Goal: Consume media (video, audio): Consume media (video, audio)

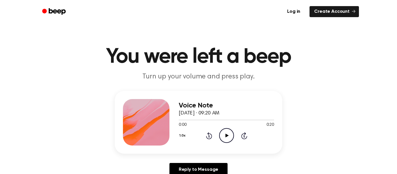
click at [229, 141] on icon "Play Audio" at bounding box center [226, 135] width 15 height 15
click at [243, 145] on div "Voice Note [DATE] · 09:20 AM 0:12 0:20 Your browser does not support the [objec…" at bounding box center [226, 122] width 95 height 47
click at [224, 137] on icon "Pause Audio" at bounding box center [226, 135] width 15 height 15
click at [210, 133] on icon "Rewind 5 seconds" at bounding box center [209, 136] width 6 height 8
click at [209, 136] on icon at bounding box center [208, 136] width 1 height 2
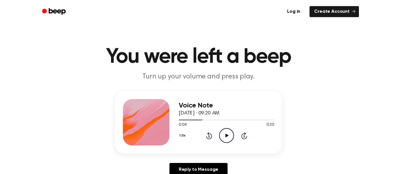
click at [210, 135] on icon "Rewind 5 seconds" at bounding box center [209, 136] width 6 height 8
click at [209, 136] on icon at bounding box center [208, 136] width 1 height 2
click at [225, 140] on icon "Play Audio" at bounding box center [226, 135] width 15 height 15
click at [201, 150] on div "Voice Note [DATE] · 09:20 AM 0:11 0:20 Your browser does not support the [objec…" at bounding box center [198, 122] width 167 height 63
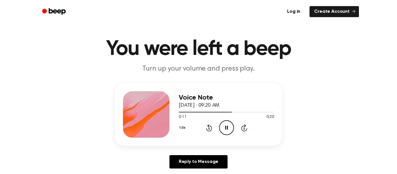
click at [209, 128] on icon at bounding box center [208, 128] width 1 height 2
click at [210, 126] on icon at bounding box center [209, 127] width 6 height 7
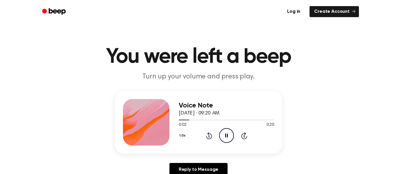
click at [207, 139] on icon "Rewind 5 seconds" at bounding box center [209, 136] width 6 height 8
click at [227, 141] on icon "Pause Audio" at bounding box center [226, 135] width 15 height 15
click at [230, 139] on icon "Play Audio" at bounding box center [226, 135] width 15 height 15
click at [229, 135] on icon "Pause Audio" at bounding box center [226, 135] width 15 height 15
click at [223, 136] on icon "Play Audio" at bounding box center [226, 135] width 15 height 15
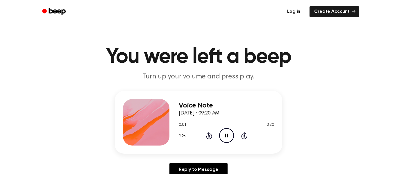
click at [209, 136] on icon at bounding box center [208, 136] width 1 height 2
click at [231, 134] on icon "Pause Audio" at bounding box center [226, 135] width 15 height 15
click at [227, 134] on icon "Play Audio" at bounding box center [226, 135] width 15 height 15
click at [229, 139] on icon "Pause Audio" at bounding box center [226, 135] width 15 height 15
click at [209, 136] on icon at bounding box center [208, 136] width 1 height 2
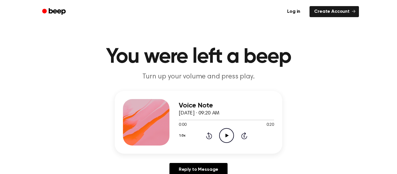
click at [232, 141] on icon "Play Audio" at bounding box center [226, 135] width 15 height 15
click at [230, 135] on icon "Pause Audio" at bounding box center [226, 135] width 15 height 15
click at [231, 139] on icon "Play Audio" at bounding box center [226, 135] width 15 height 15
click at [228, 140] on icon "Pause Audio" at bounding box center [226, 135] width 15 height 15
click at [209, 136] on icon at bounding box center [208, 136] width 1 height 2
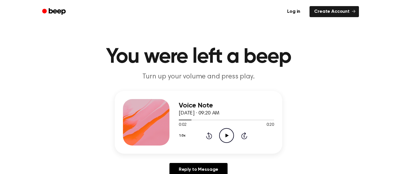
click at [208, 139] on icon at bounding box center [209, 135] width 6 height 7
click at [226, 146] on div "Voice Note [DATE] · 09:20 AM 0:00 0:20 Your browser does not support the [objec…" at bounding box center [198, 122] width 167 height 63
click at [373, 141] on div "Voice Note [DATE] · 09:20 AM 0:00 0:20 Your browser does not support the [objec…" at bounding box center [198, 136] width 383 height 90
click at [229, 139] on icon "Play Audio" at bounding box center [226, 135] width 15 height 15
click at [209, 140] on div "1.0x Rewind 5 seconds Pause Audio Skip 5 seconds" at bounding box center [226, 135] width 95 height 15
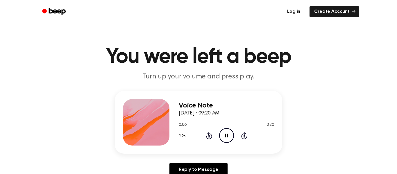
click at [210, 137] on icon "Rewind 5 seconds" at bounding box center [209, 136] width 6 height 8
click at [209, 136] on icon at bounding box center [208, 136] width 1 height 2
click at [207, 75] on p "Turn up your volume and press play." at bounding box center [198, 77] width 223 height 10
click at [210, 138] on icon "Rewind 5 seconds" at bounding box center [209, 136] width 6 height 8
click at [209, 136] on icon at bounding box center [208, 136] width 1 height 2
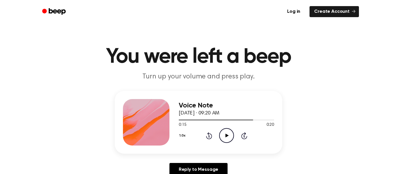
click at [208, 137] on icon "Rewind 5 seconds" at bounding box center [209, 136] width 6 height 8
click at [207, 137] on icon at bounding box center [209, 135] width 6 height 7
click at [207, 138] on icon at bounding box center [209, 135] width 6 height 7
click at [209, 136] on icon at bounding box center [208, 136] width 1 height 2
click at [228, 138] on icon "Play Audio" at bounding box center [226, 135] width 15 height 15
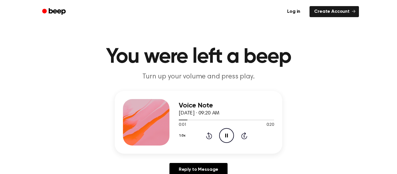
click at [223, 135] on icon "Pause Audio" at bounding box center [226, 135] width 15 height 15
click at [225, 138] on icon "Play Audio" at bounding box center [226, 135] width 15 height 15
click at [224, 135] on icon "Pause Audio" at bounding box center [226, 135] width 15 height 15
click at [224, 133] on icon "Play Audio" at bounding box center [226, 135] width 15 height 15
click at [206, 136] on icon "Rewind 5 seconds" at bounding box center [209, 136] width 6 height 8
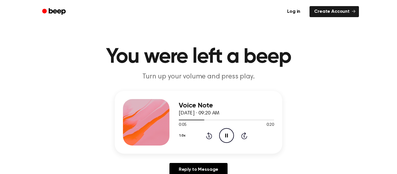
click at [225, 131] on icon "Pause Audio" at bounding box center [226, 135] width 15 height 15
click at [209, 136] on icon at bounding box center [208, 136] width 1 height 2
click at [224, 133] on icon "Play Audio" at bounding box center [226, 135] width 15 height 15
click at [222, 138] on icon "Pause Audio" at bounding box center [226, 135] width 15 height 15
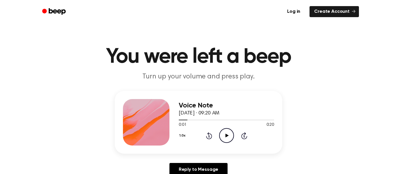
click at [228, 141] on icon "Play Audio" at bounding box center [226, 135] width 15 height 15
click at [209, 136] on icon at bounding box center [208, 136] width 1 height 2
click at [222, 139] on icon "Pause Audio" at bounding box center [226, 135] width 15 height 15
click at [223, 140] on icon "Play Audio" at bounding box center [226, 135] width 15 height 15
click at [214, 144] on div "Voice Note [DATE] · 09:20 AM 0:01 0:20 Your browser does not support the [objec…" at bounding box center [226, 122] width 95 height 47
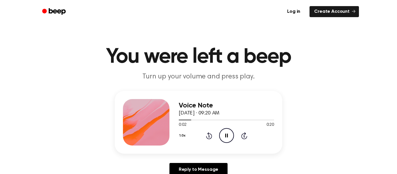
click at [224, 137] on icon "Pause Audio" at bounding box center [226, 135] width 15 height 15
click at [223, 135] on icon "Play Audio" at bounding box center [226, 135] width 15 height 15
click at [228, 144] on div "Voice Note [DATE] · 09:20 AM 0:04 0:20 Your browser does not support the [objec…" at bounding box center [226, 122] width 95 height 47
click at [223, 142] on icon "Pause Audio" at bounding box center [226, 135] width 15 height 15
click at [222, 138] on icon "Play Audio" at bounding box center [226, 135] width 15 height 15
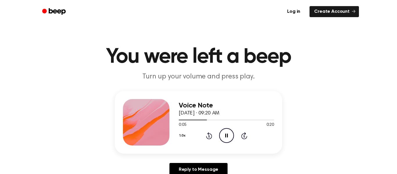
click at [217, 135] on div "1.0x Rewind 5 seconds Pause Audio Skip 5 seconds" at bounding box center [226, 135] width 95 height 15
click at [211, 135] on icon at bounding box center [209, 135] width 6 height 7
click at [227, 136] on icon at bounding box center [226, 136] width 3 height 4
click at [244, 133] on icon "Skip 5 seconds" at bounding box center [244, 136] width 6 height 8
click at [215, 137] on div "1.0x Rewind 5 seconds Play Audio Skip 5 seconds" at bounding box center [226, 135] width 95 height 15
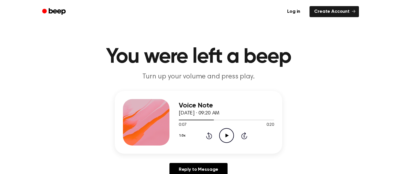
click at [210, 135] on icon "Rewind 5 seconds" at bounding box center [209, 136] width 6 height 8
click at [231, 136] on icon "Play Audio" at bounding box center [226, 135] width 15 height 15
click at [229, 139] on icon "Pause Audio" at bounding box center [226, 135] width 15 height 15
click at [232, 134] on icon "Play Audio" at bounding box center [226, 135] width 15 height 15
click at [210, 139] on icon at bounding box center [209, 135] width 6 height 7
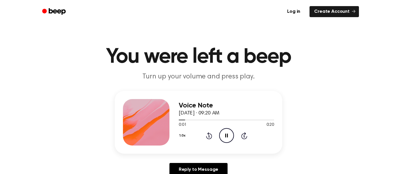
click at [228, 137] on icon "Pause Audio" at bounding box center [226, 135] width 15 height 15
click at [211, 137] on icon "Rewind 5 seconds" at bounding box center [209, 136] width 6 height 8
click at [227, 139] on icon "Play Audio" at bounding box center [226, 135] width 15 height 15
click at [233, 135] on icon "Pause Audio" at bounding box center [226, 135] width 15 height 15
click at [229, 147] on div "Voice Note [DATE] · 09:20 AM 0:06 0:20 Your browser does not support the [objec…" at bounding box center [198, 122] width 167 height 63
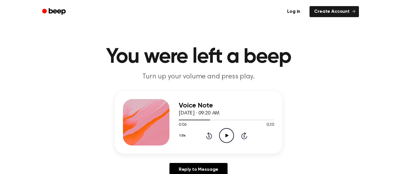
click at [227, 140] on icon "Play Audio" at bounding box center [226, 135] width 15 height 15
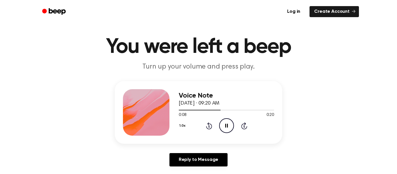
scroll to position [21, 0]
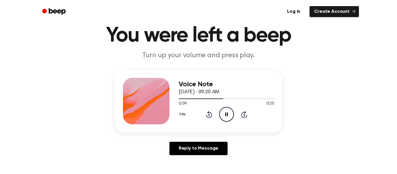
click at [228, 116] on icon at bounding box center [226, 115] width 3 height 4
click at [209, 115] on icon at bounding box center [208, 115] width 1 height 2
click at [226, 118] on icon "Play Audio" at bounding box center [226, 114] width 15 height 15
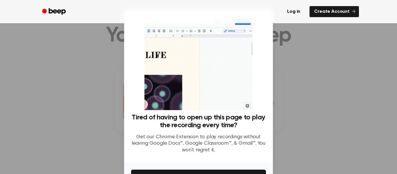
scroll to position [38, 0]
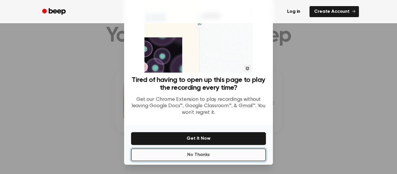
click at [198, 160] on button "No Thanks" at bounding box center [198, 155] width 135 height 13
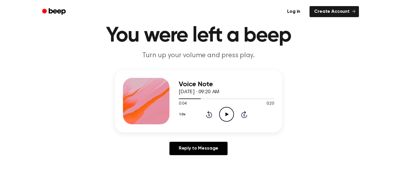
click at [230, 107] on icon "Play Audio" at bounding box center [226, 114] width 15 height 15
click at [226, 119] on icon "Pause Audio" at bounding box center [226, 114] width 15 height 15
click at [225, 123] on div "Voice Note [DATE] · 09:20 AM 0:08 0:20 Your browser does not support the [objec…" at bounding box center [226, 101] width 95 height 47
click at [226, 112] on icon "Play Audio" at bounding box center [226, 114] width 15 height 15
click at [226, 119] on icon "Pause Audio" at bounding box center [226, 114] width 15 height 15
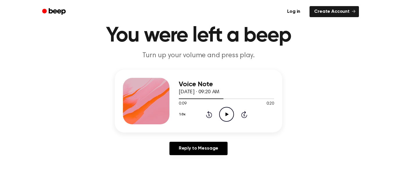
click at [231, 120] on circle at bounding box center [226, 114] width 14 height 14
click at [228, 111] on icon "Pause Audio" at bounding box center [226, 114] width 15 height 15
click at [220, 116] on icon "Play Audio" at bounding box center [226, 114] width 15 height 15
click at [229, 101] on span at bounding box center [229, 99] width 5 height 5
click at [225, 121] on circle at bounding box center [226, 114] width 14 height 14
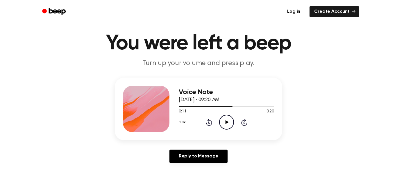
scroll to position [13, 0]
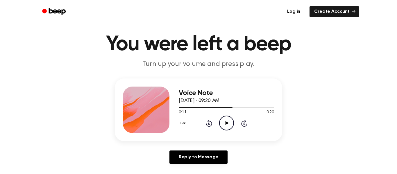
click at [217, 126] on div "1.0x Rewind 5 seconds Play Audio Skip 5 seconds" at bounding box center [226, 123] width 95 height 15
click at [210, 120] on icon "Rewind 5 seconds" at bounding box center [209, 123] width 6 height 8
click at [225, 119] on icon "Play Audio" at bounding box center [226, 123] width 15 height 15
click at [226, 123] on icon "Pause Audio" at bounding box center [226, 123] width 15 height 15
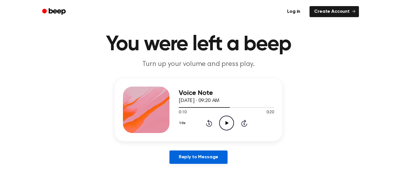
click at [202, 151] on link "Reply to Message" at bounding box center [198, 157] width 58 height 13
